Goal: Task Accomplishment & Management: Manage account settings

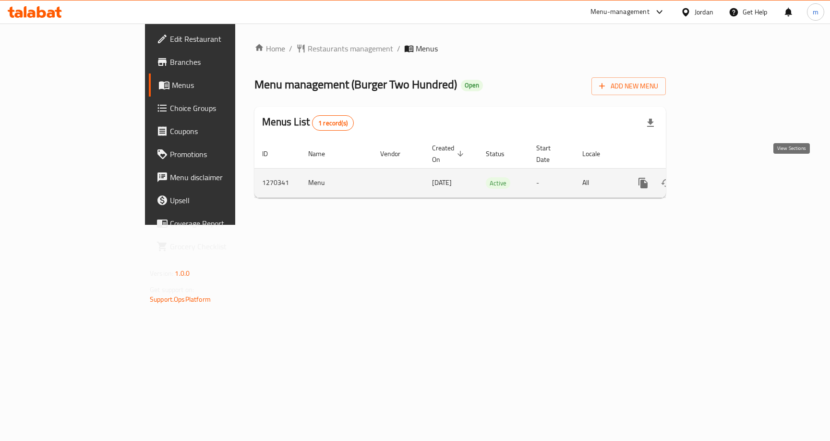
click at [718, 177] on icon "enhanced table" at bounding box center [713, 183] width 12 height 12
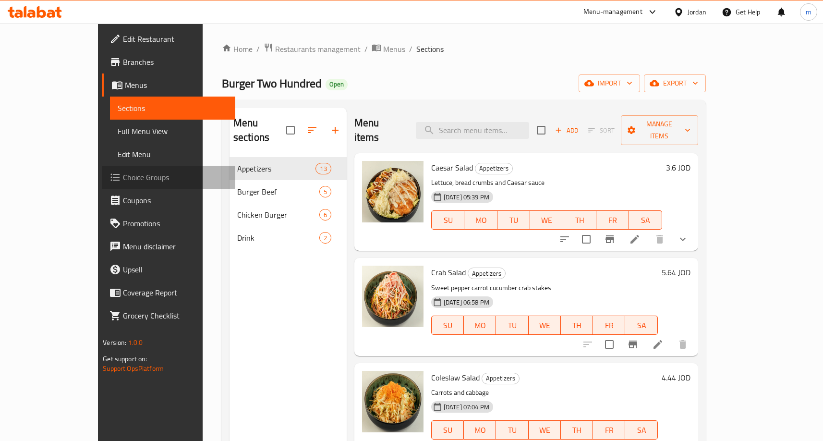
click at [123, 176] on span "Choice Groups" at bounding box center [175, 177] width 105 height 12
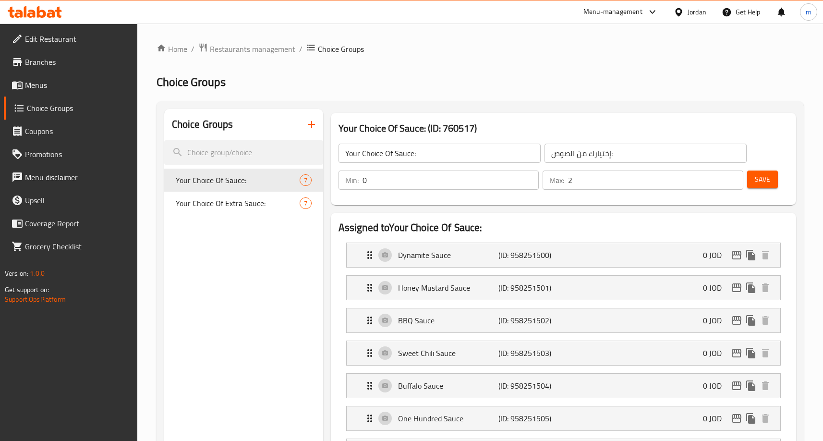
click at [496, 76] on h2 "Choice Groups" at bounding box center [479, 81] width 647 height 15
click at [228, 205] on span "Your Choice Of Extra Sauce:" at bounding box center [223, 203] width 95 height 12
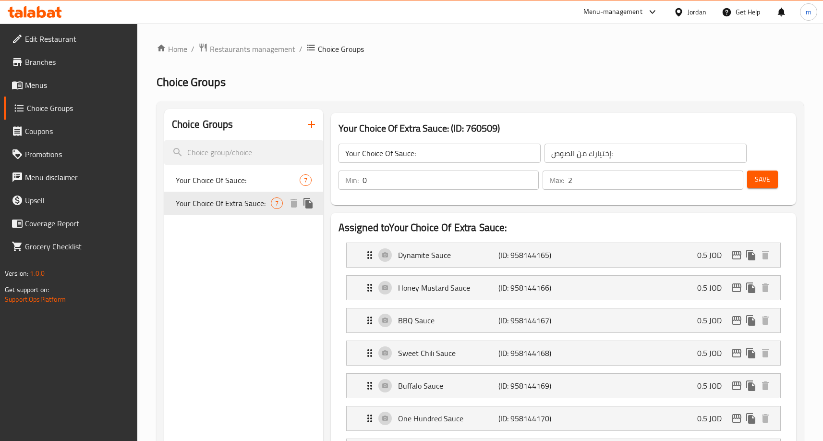
type input "Your Choice Of Extra Sauce:"
type input "إختيارك من الصوص الإضافي:"
type input "0"
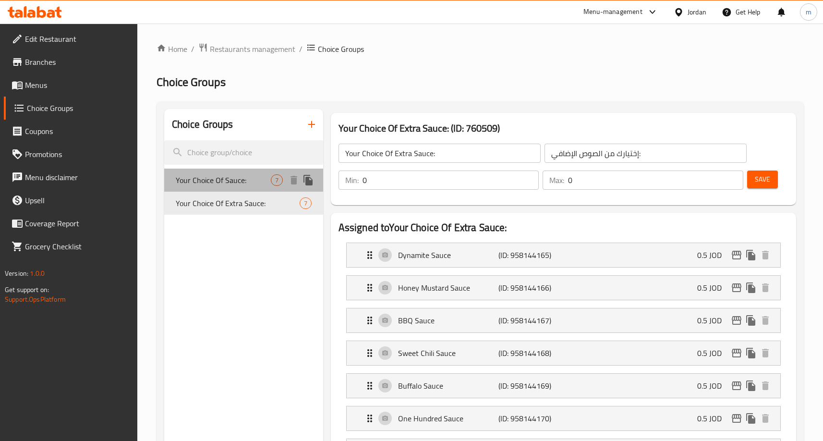
click at [224, 180] on span "Your Choice Of Sauce:" at bounding box center [223, 180] width 95 height 12
type input "Your Choice Of Sauce:"
type input "إختيارك من الصوص:"
type input "2"
